Goal: Navigation & Orientation: Find specific page/section

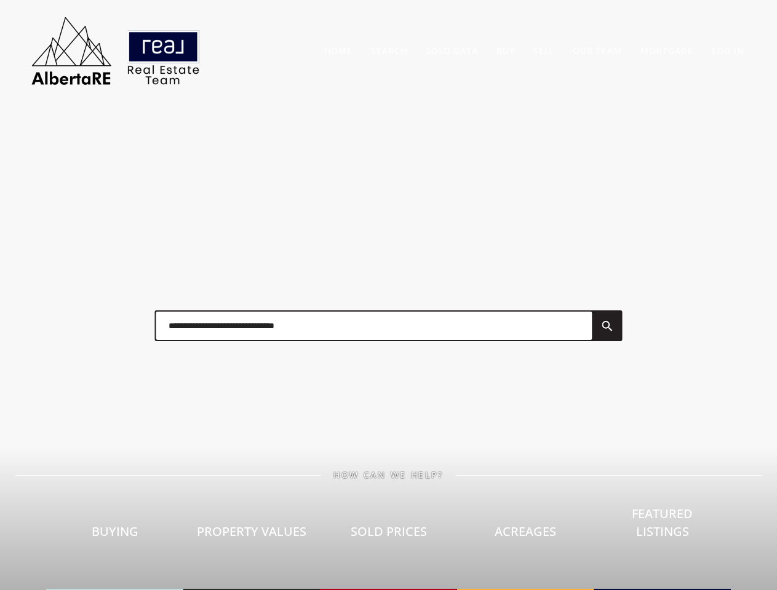
click at [388, 295] on div at bounding box center [389, 325] width 492 height 61
click at [389, 50] on link "Search" at bounding box center [389, 51] width 36 height 12
click at [506, 50] on link "Buy" at bounding box center [505, 51] width 18 height 12
click at [544, 50] on link "Sell" at bounding box center [543, 51] width 21 height 12
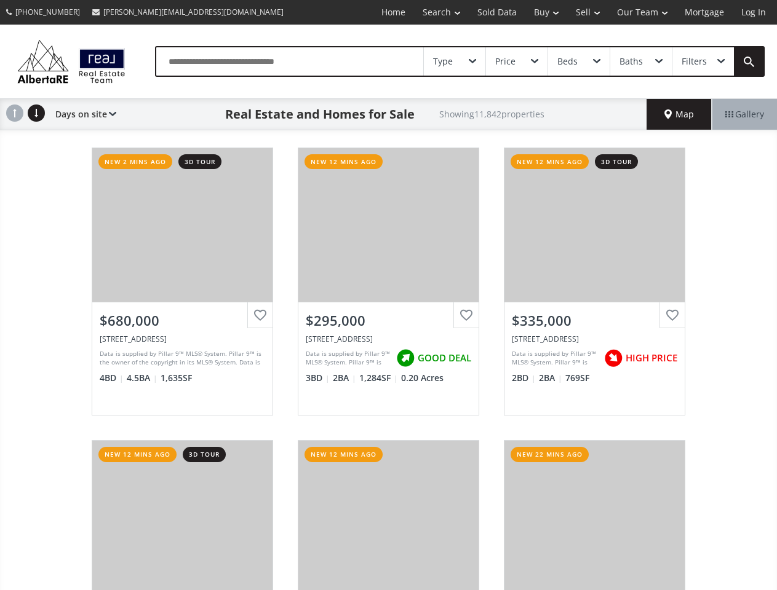
click at [432, 12] on link "Search" at bounding box center [441, 12] width 55 height 25
click at [540, 12] on link "Buy" at bounding box center [546, 12] width 42 height 25
click at [584, 12] on link "Sell" at bounding box center [587, 12] width 41 height 25
click at [641, 12] on link "Our Team" at bounding box center [642, 12] width 68 height 25
click at [753, 12] on link "Log In" at bounding box center [753, 12] width 42 height 25
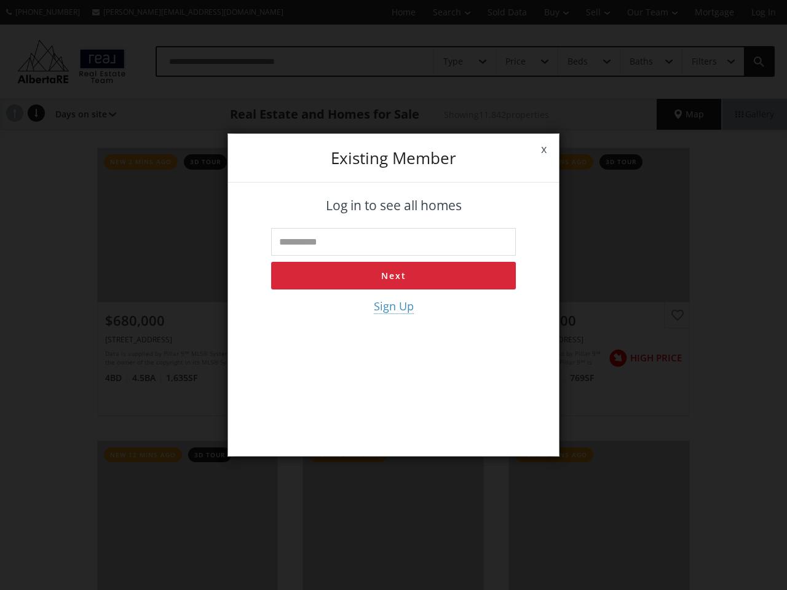
click at [454, 61] on div "x Existing member Log in to see all homes Next Sign Up" at bounding box center [393, 295] width 787 height 590
click at [516, 61] on div "x Existing member Log in to see all homes Next Sign Up" at bounding box center [393, 295] width 787 height 590
click at [578, 61] on div "x Existing member Log in to see all homes Next Sign Up" at bounding box center [393, 295] width 787 height 590
click at [640, 61] on div "x Existing member Log in to see all homes Next Sign Up" at bounding box center [393, 295] width 787 height 590
click at [702, 61] on div "x Existing member Log in to see all homes Next Sign Up" at bounding box center [393, 295] width 787 height 590
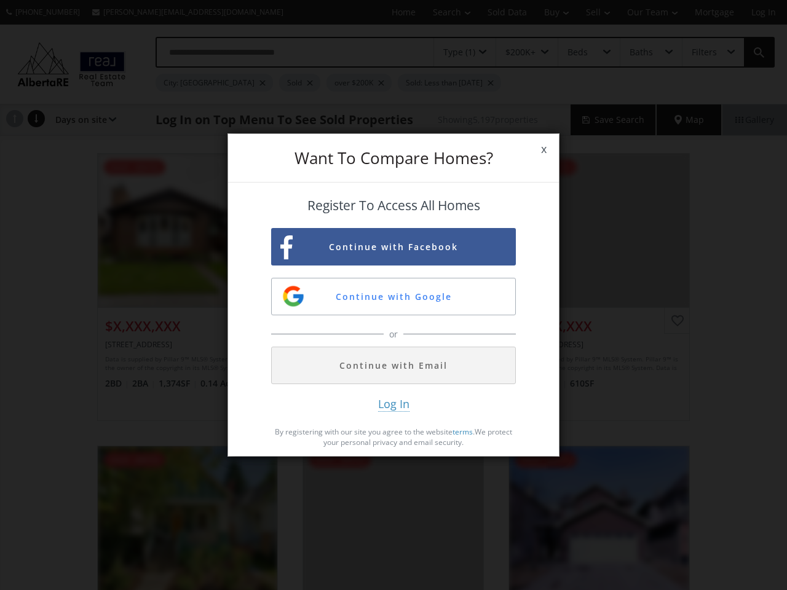
click at [544, 149] on span "x" at bounding box center [544, 149] width 30 height 34
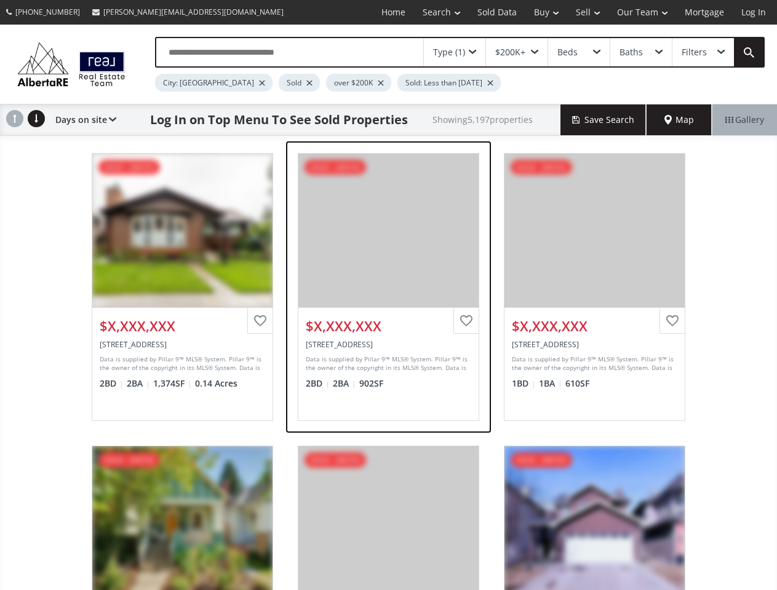
click at [394, 247] on div "View Photos & Details" at bounding box center [388, 231] width 180 height 154
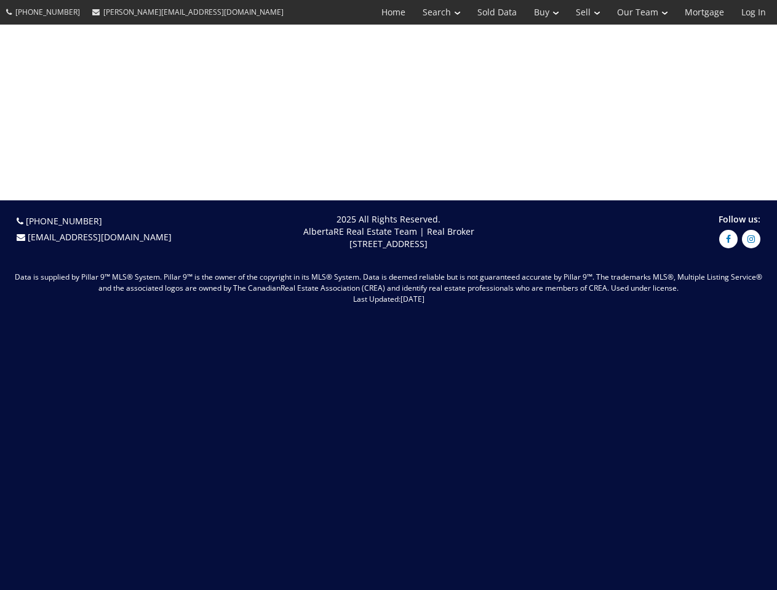
click at [400, 296] on span "[DATE]" at bounding box center [412, 299] width 24 height 10
